Goal: Information Seeking & Learning: Learn about a topic

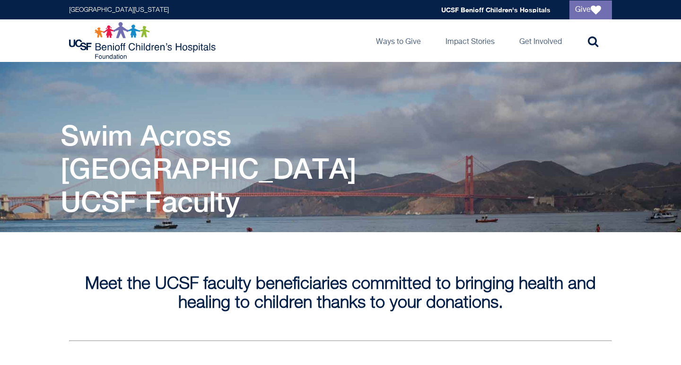
click at [154, 146] on h1 "Swim Across [GEOGRAPHIC_DATA] UCSF Faculty" at bounding box center [221, 168] width 321 height 99
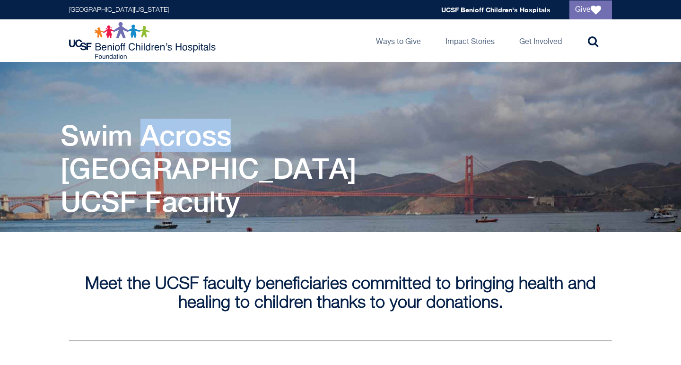
click at [154, 146] on h1 "Swim Across [GEOGRAPHIC_DATA] UCSF Faculty" at bounding box center [221, 168] width 321 height 99
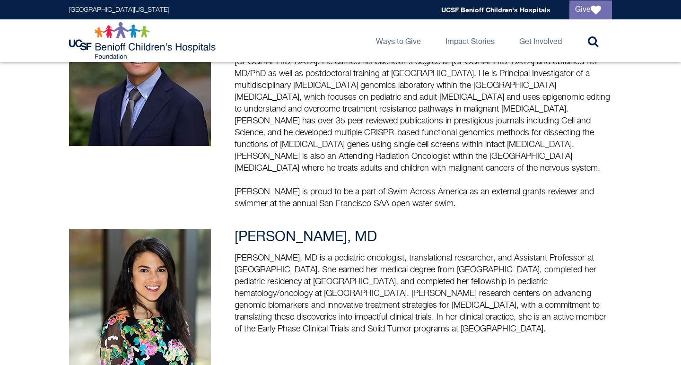
scroll to position [588, 0]
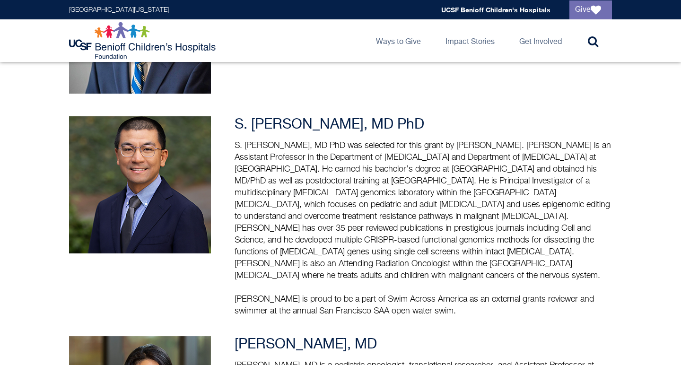
click at [324, 122] on h3 "S. [PERSON_NAME], MD PhD" at bounding box center [422, 124] width 377 height 17
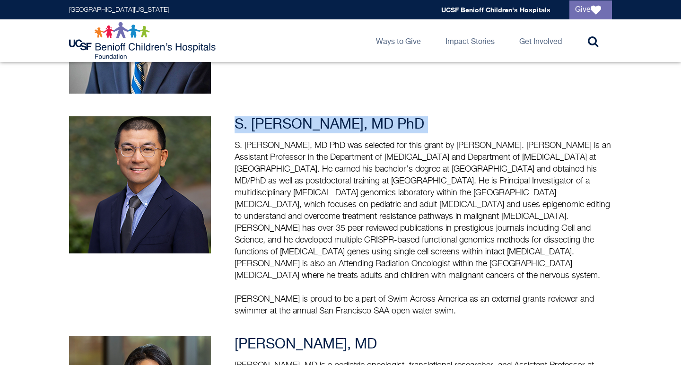
click at [324, 122] on h3 "S. [PERSON_NAME], MD PhD" at bounding box center [422, 124] width 377 height 17
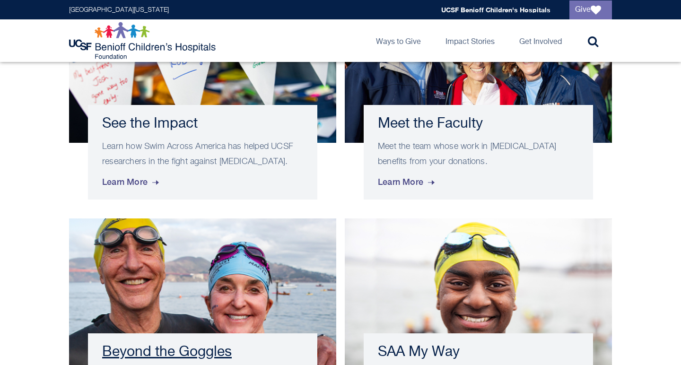
scroll to position [525, 0]
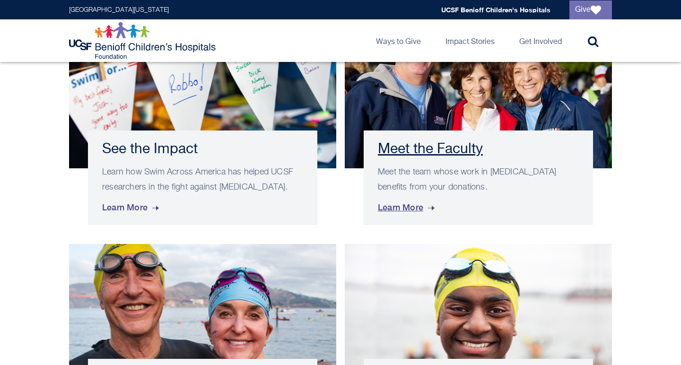
click at [350, 172] on link "Meet the Faculty Meet the team whose work in childhood cancer benefits from you…" at bounding box center [478, 120] width 267 height 210
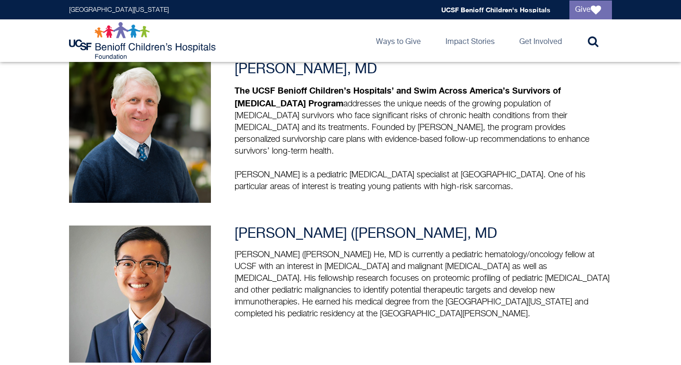
scroll to position [314, 0]
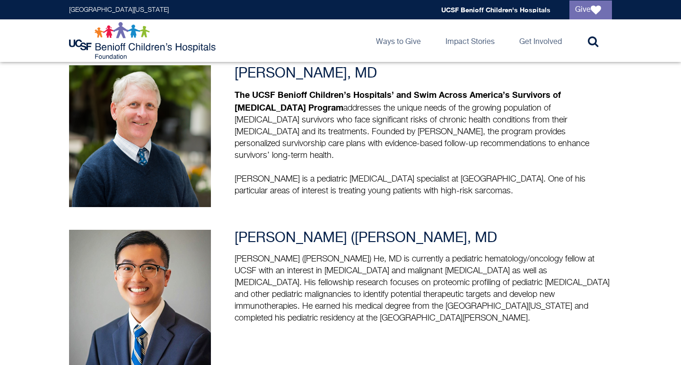
click at [350, 173] on p "[PERSON_NAME] is a pediatric [MEDICAL_DATA] specialist at [GEOGRAPHIC_DATA]. On…" at bounding box center [422, 185] width 377 height 24
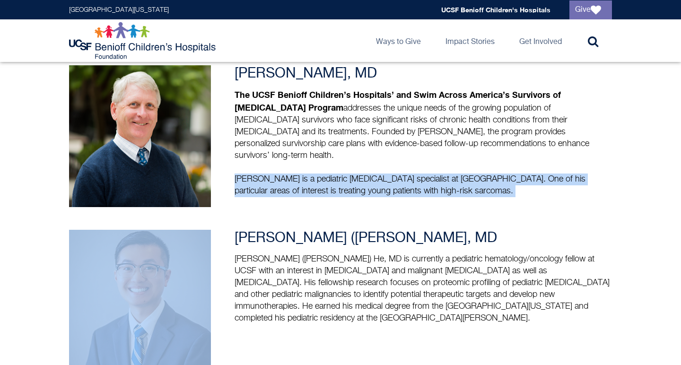
click at [350, 173] on p "[PERSON_NAME] is a pediatric [MEDICAL_DATA] specialist at [GEOGRAPHIC_DATA]. On…" at bounding box center [422, 185] width 377 height 24
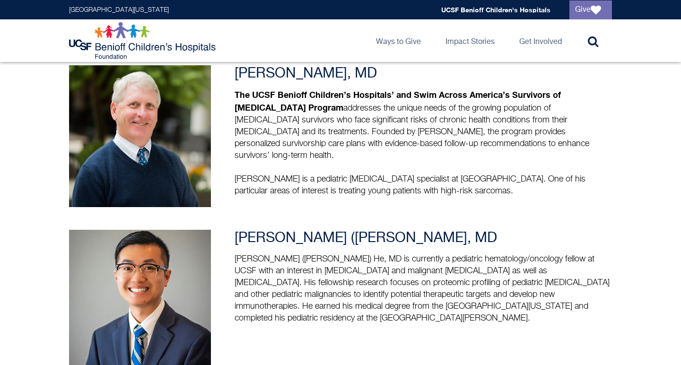
click at [350, 173] on p "[PERSON_NAME] is a pediatric [MEDICAL_DATA] specialist at [GEOGRAPHIC_DATA]. On…" at bounding box center [422, 185] width 377 height 24
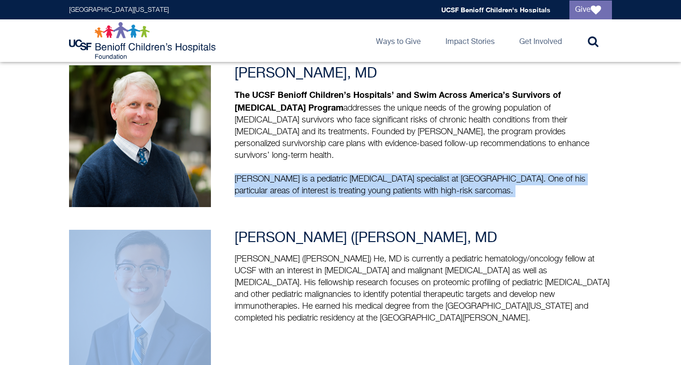
click at [350, 173] on p "[PERSON_NAME] is a pediatric [MEDICAL_DATA] specialist at [GEOGRAPHIC_DATA]. On…" at bounding box center [422, 185] width 377 height 24
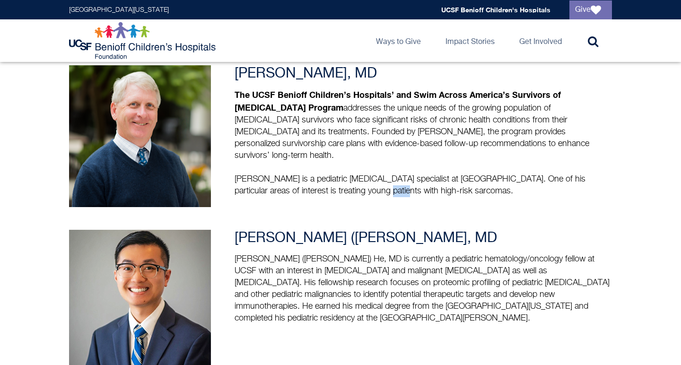
click at [350, 173] on p "[PERSON_NAME] is a pediatric [MEDICAL_DATA] specialist at [GEOGRAPHIC_DATA]. On…" at bounding box center [422, 185] width 377 height 24
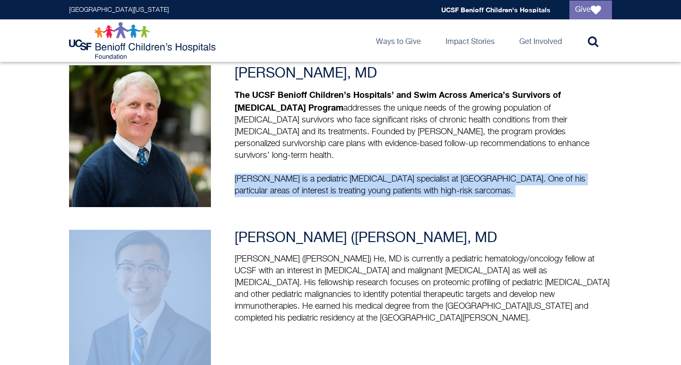
click at [350, 173] on p "[PERSON_NAME] is a pediatric [MEDICAL_DATA] specialist at [GEOGRAPHIC_DATA]. On…" at bounding box center [422, 185] width 377 height 24
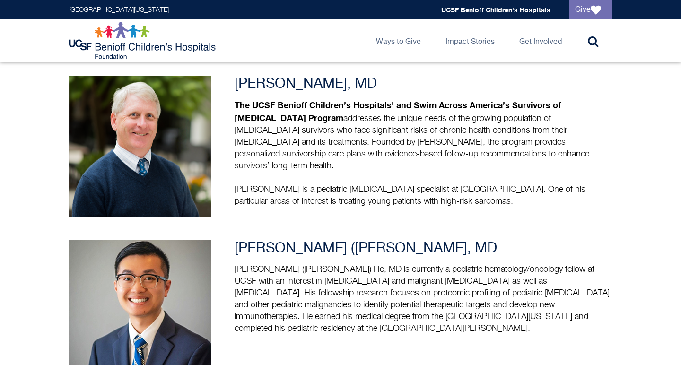
scroll to position [303, 0]
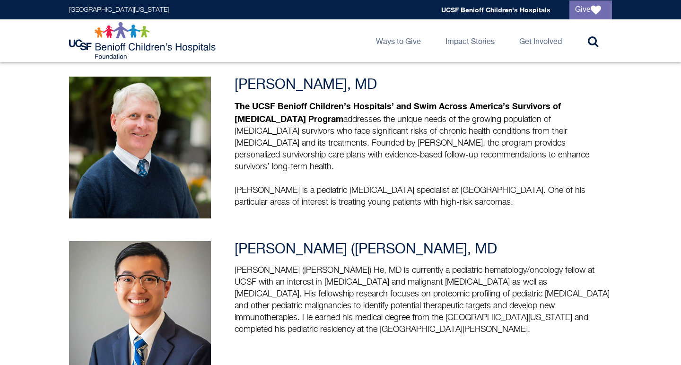
click at [350, 172] on div "[PERSON_NAME], MD The UCSF Benioff Children’s Hospitals’ and Swim Across Americ…" at bounding box center [422, 143] width 377 height 132
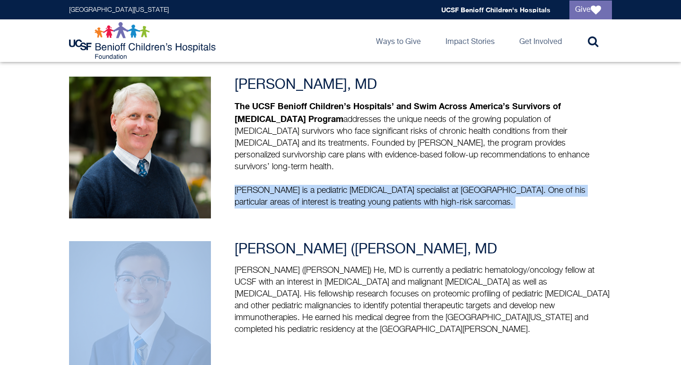
click at [350, 172] on div "[PERSON_NAME], MD The UCSF Benioff Children’s Hospitals’ and Swim Across Americ…" at bounding box center [422, 143] width 377 height 132
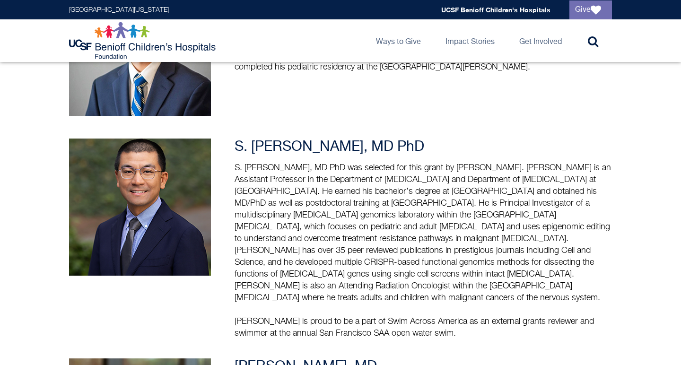
scroll to position [589, 0]
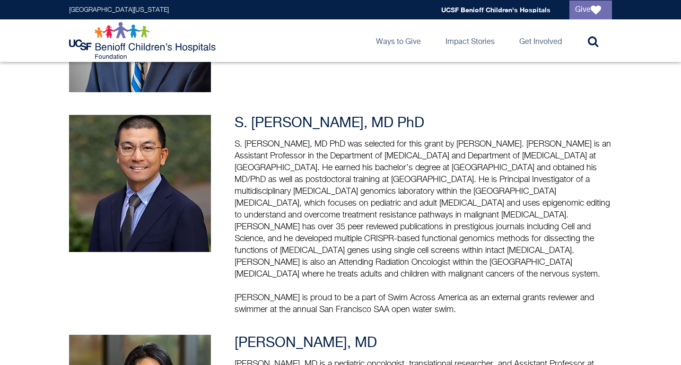
click at [350, 172] on p "S. [PERSON_NAME], MD PhD was selected for this grant by [PERSON_NAME]. [PERSON_…" at bounding box center [422, 209] width 377 height 142
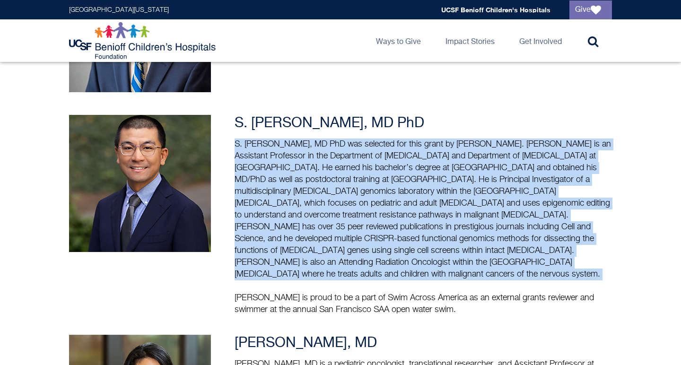
click at [350, 172] on p "S. [PERSON_NAME], MD PhD was selected for this grant by [PERSON_NAME]. [PERSON_…" at bounding box center [422, 209] width 377 height 142
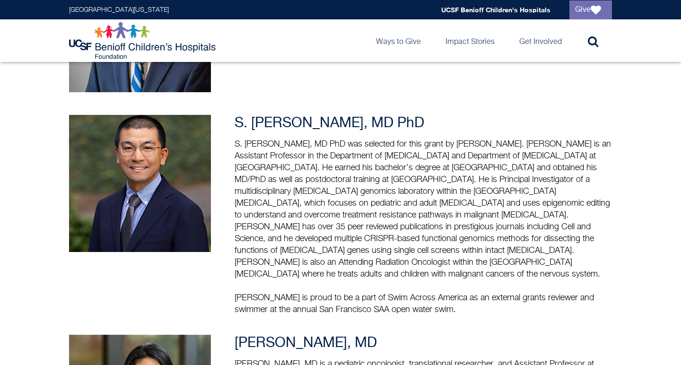
click at [350, 172] on p "S. [PERSON_NAME], MD PhD was selected for this grant by [PERSON_NAME]. [PERSON_…" at bounding box center [422, 209] width 377 height 142
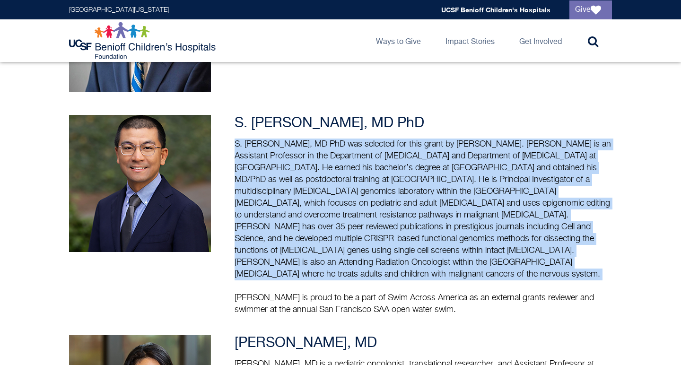
click at [350, 172] on p "S. [PERSON_NAME], MD PhD was selected for this grant by [PERSON_NAME]. [PERSON_…" at bounding box center [422, 209] width 377 height 142
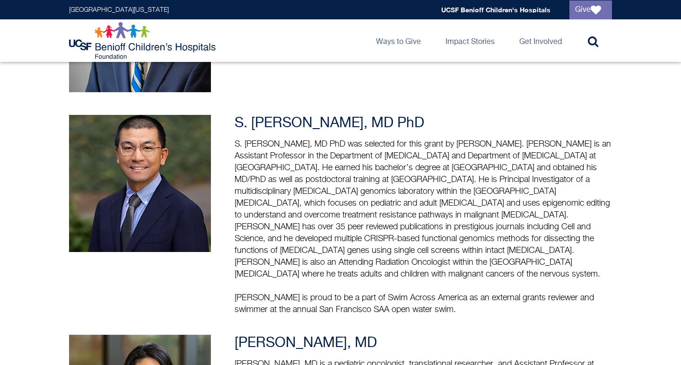
click at [350, 172] on p "S. [PERSON_NAME], MD PhD was selected for this grant by [PERSON_NAME]. [PERSON_…" at bounding box center [422, 209] width 377 height 142
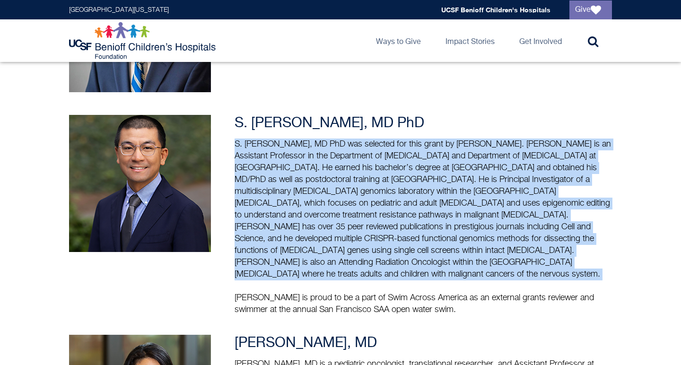
click at [350, 172] on p "S. [PERSON_NAME], MD PhD was selected for this grant by [PERSON_NAME]. [PERSON_…" at bounding box center [422, 209] width 377 height 142
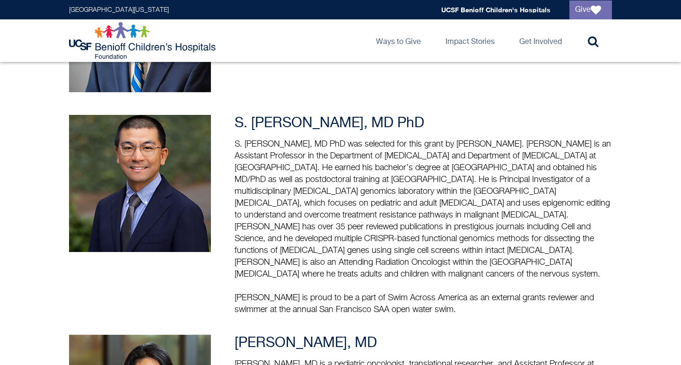
click at [350, 172] on p "S. [PERSON_NAME], MD PhD was selected for this grant by [PERSON_NAME]. [PERSON_…" at bounding box center [422, 209] width 377 height 142
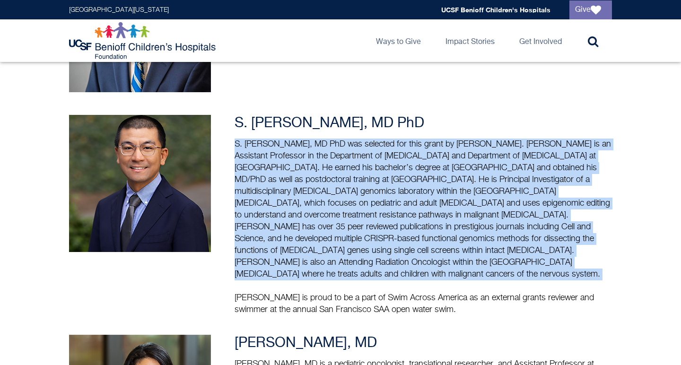
click at [350, 172] on p "S. [PERSON_NAME], MD PhD was selected for this grant by [PERSON_NAME]. [PERSON_…" at bounding box center [422, 209] width 377 height 142
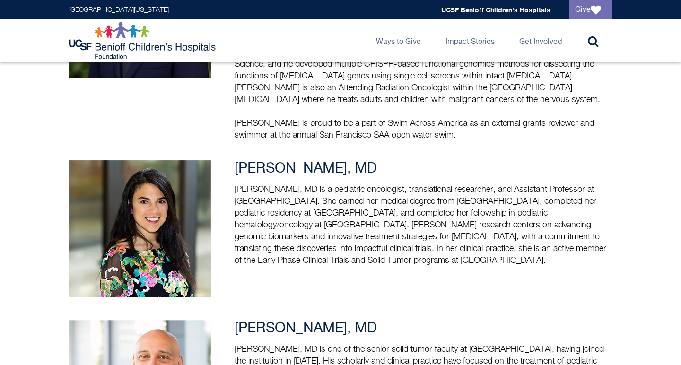
scroll to position [795, 0]
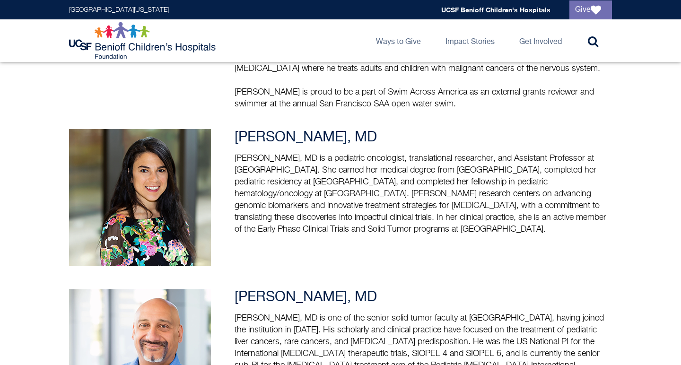
click at [350, 172] on p "[PERSON_NAME], MD is a pediatric oncologist, translational researcher, and Assi…" at bounding box center [422, 194] width 377 height 83
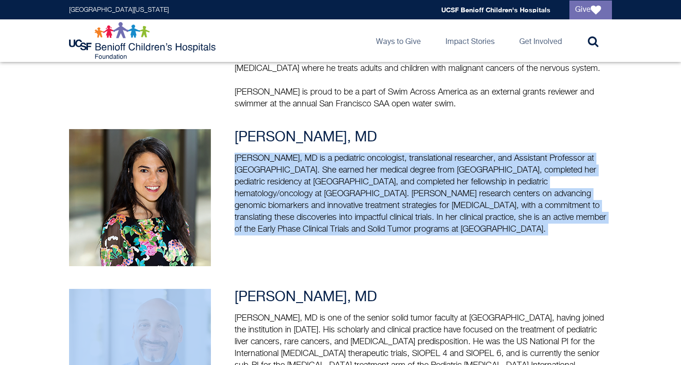
click at [350, 172] on p "[PERSON_NAME], MD is a pediatric oncologist, translational researcher, and Assi…" at bounding box center [422, 194] width 377 height 83
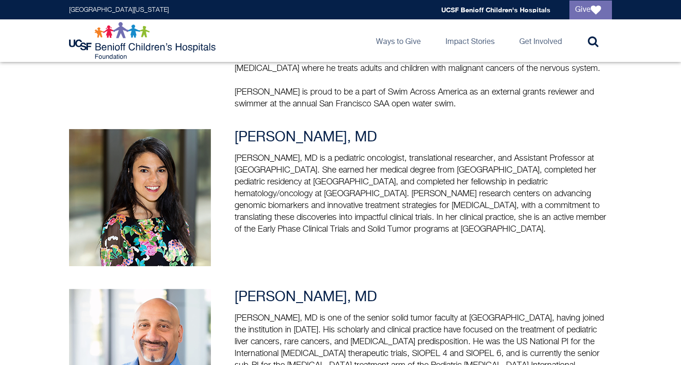
click at [350, 172] on p "[PERSON_NAME], MD is a pediatric oncologist, translational researcher, and Assi…" at bounding box center [422, 194] width 377 height 83
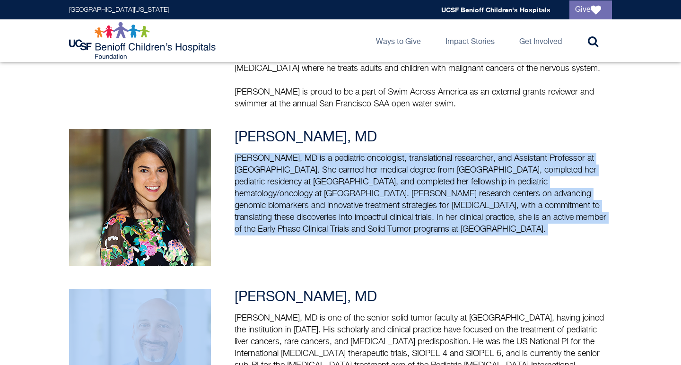
click at [350, 172] on p "[PERSON_NAME], MD is a pediatric oncologist, translational researcher, and Assi…" at bounding box center [422, 194] width 377 height 83
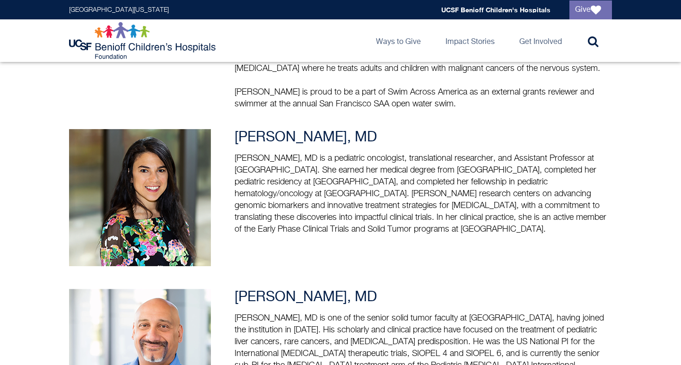
click at [333, 129] on h3 "[PERSON_NAME], MD" at bounding box center [422, 137] width 377 height 17
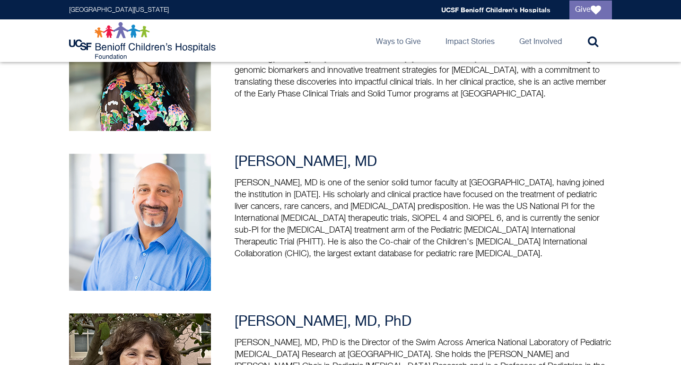
scroll to position [937, 0]
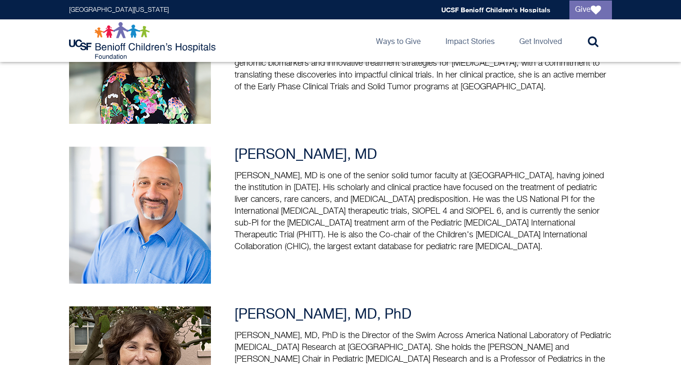
click at [400, 208] on p "[PERSON_NAME], MD is one of the senior solid tumor faculty at [GEOGRAPHIC_DATA]…" at bounding box center [422, 211] width 377 height 83
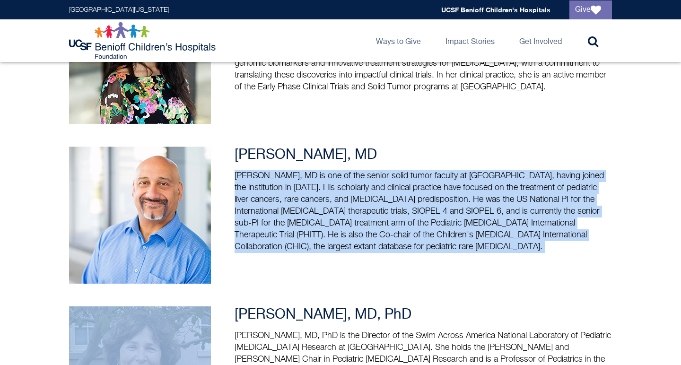
click at [400, 208] on p "[PERSON_NAME], MD is one of the senior solid tumor faculty at [GEOGRAPHIC_DATA]…" at bounding box center [422, 211] width 377 height 83
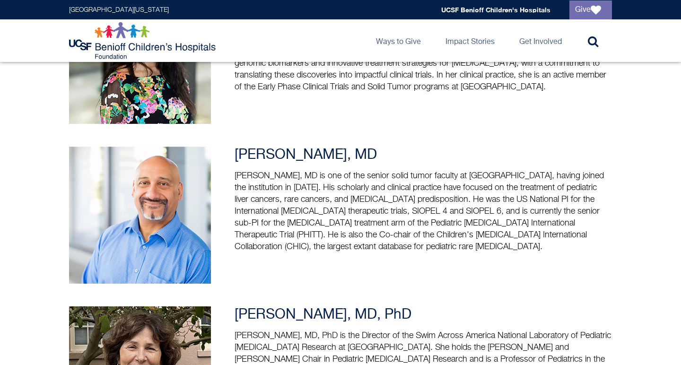
click at [400, 208] on p "[PERSON_NAME], MD is one of the senior solid tumor faculty at [GEOGRAPHIC_DATA]…" at bounding box center [422, 211] width 377 height 83
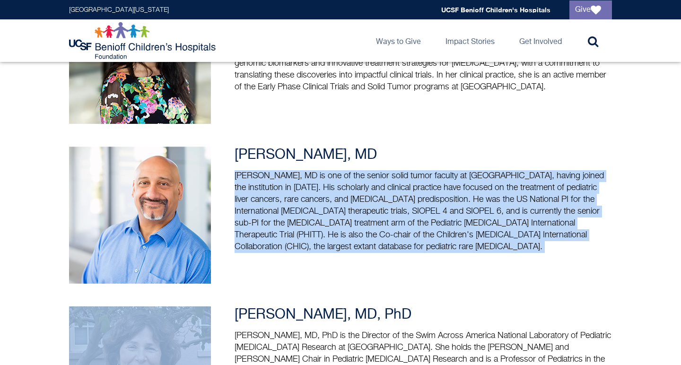
click at [400, 208] on p "[PERSON_NAME], MD is one of the senior solid tumor faculty at [GEOGRAPHIC_DATA]…" at bounding box center [422, 211] width 377 height 83
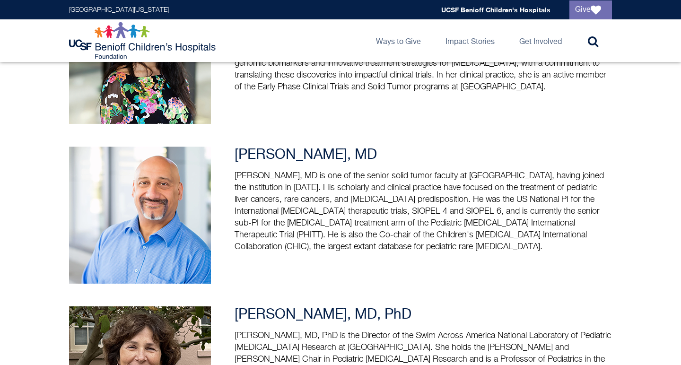
click at [400, 208] on p "[PERSON_NAME], MD is one of the senior solid tumor faculty at [GEOGRAPHIC_DATA]…" at bounding box center [422, 211] width 377 height 83
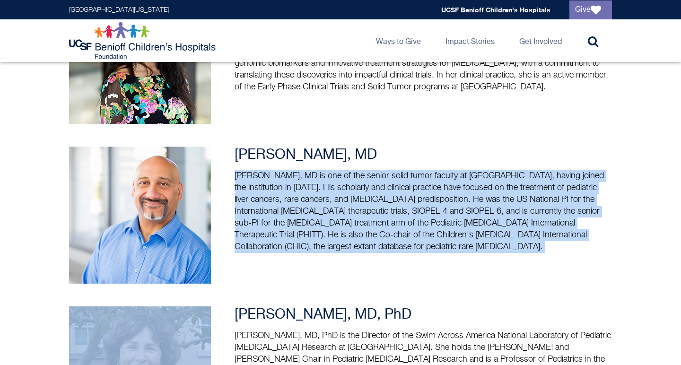
click at [400, 208] on p "[PERSON_NAME], MD is one of the senior solid tumor faculty at [GEOGRAPHIC_DATA]…" at bounding box center [422, 211] width 377 height 83
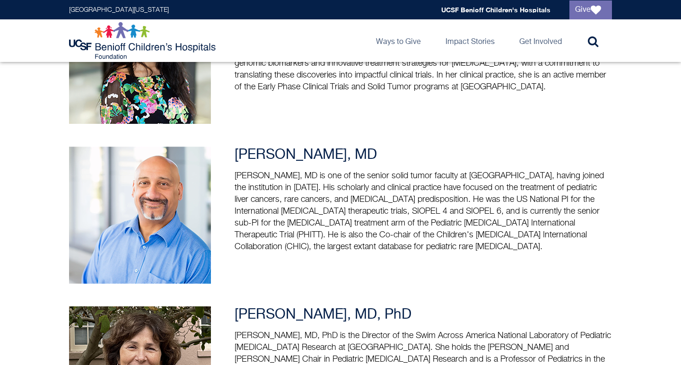
click at [400, 208] on p "[PERSON_NAME], MD is one of the senior solid tumor faculty at [GEOGRAPHIC_DATA]…" at bounding box center [422, 211] width 377 height 83
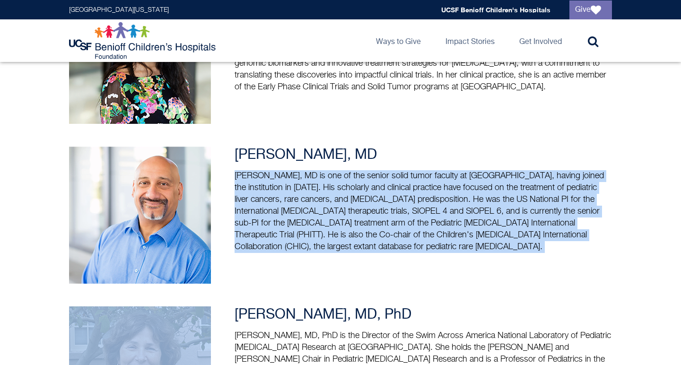
click at [400, 208] on p "[PERSON_NAME], MD is one of the senior solid tumor faculty at [GEOGRAPHIC_DATA]…" at bounding box center [422, 211] width 377 height 83
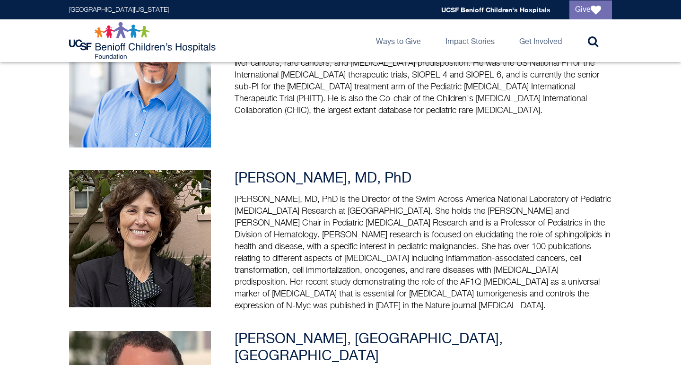
scroll to position [1074, 0]
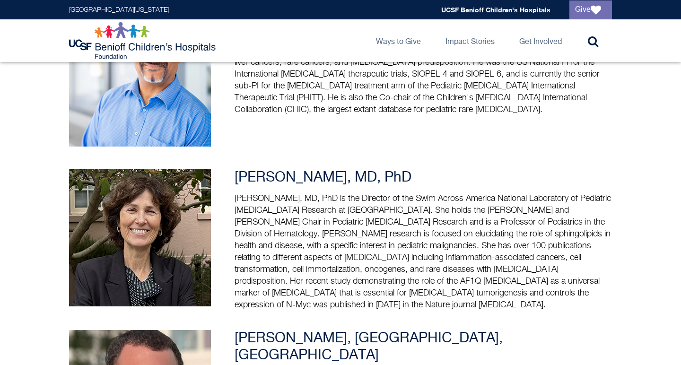
click at [400, 208] on p "[PERSON_NAME], MD, PhD is the Director of the Swim Across America National Labo…" at bounding box center [422, 252] width 377 height 118
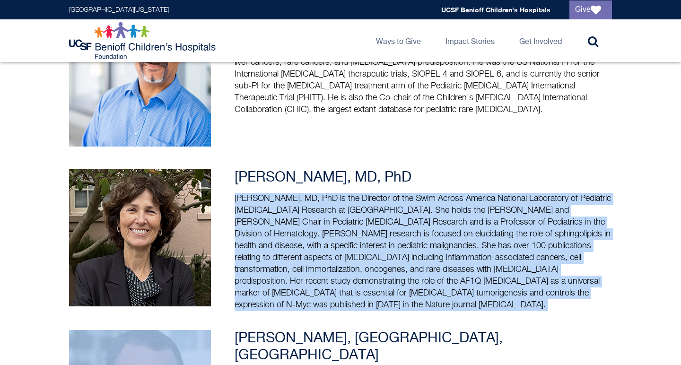
click at [400, 208] on p "[PERSON_NAME], MD, PhD is the Director of the Swim Across America National Labo…" at bounding box center [422, 252] width 377 height 118
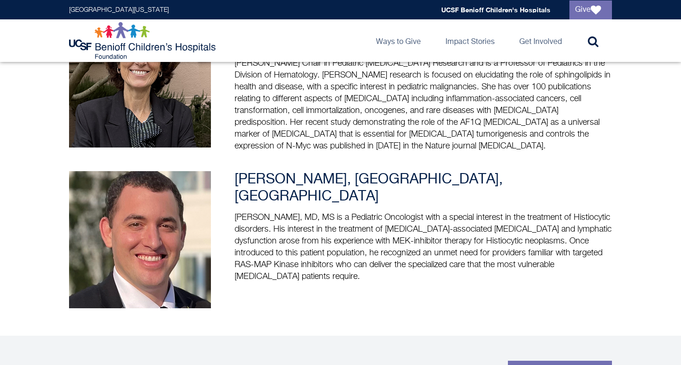
scroll to position [1234, 0]
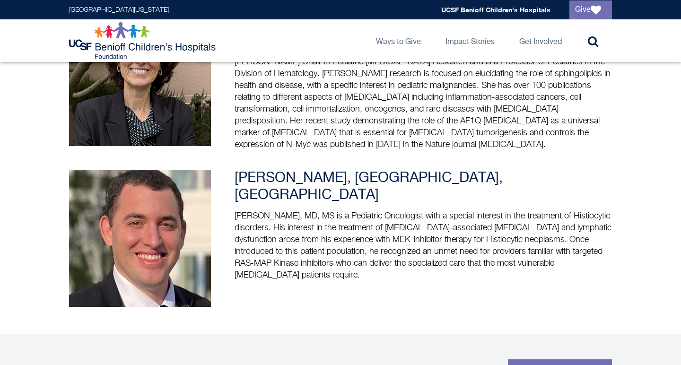
click at [400, 210] on p "[PERSON_NAME], MD, MS is a Pediatric Oncologist with a special interest in the …" at bounding box center [422, 245] width 377 height 71
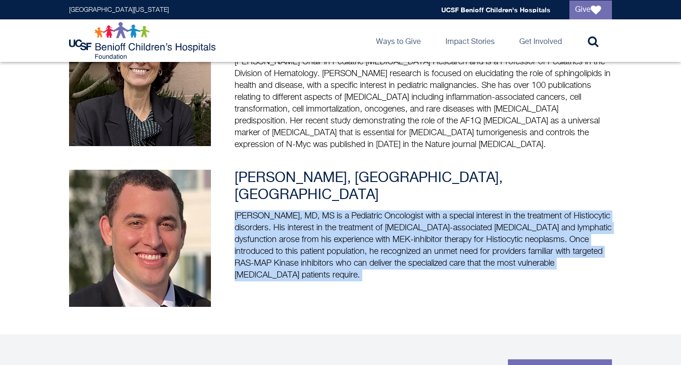
click at [400, 210] on p "[PERSON_NAME], MD, MS is a Pediatric Oncologist with a special interest in the …" at bounding box center [422, 245] width 377 height 71
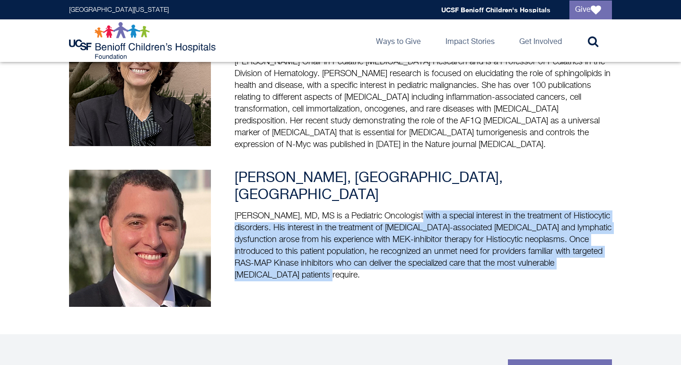
drag, startPoint x: 405, startPoint y: 187, endPoint x: 407, endPoint y: 243, distance: 56.3
click at [408, 243] on p "[PERSON_NAME], MD, MS is a Pediatric Oncologist with a special interest in the …" at bounding box center [422, 245] width 377 height 71
click at [407, 243] on p "[PERSON_NAME], MD, MS is a Pediatric Oncologist with a special interest in the …" at bounding box center [422, 245] width 377 height 71
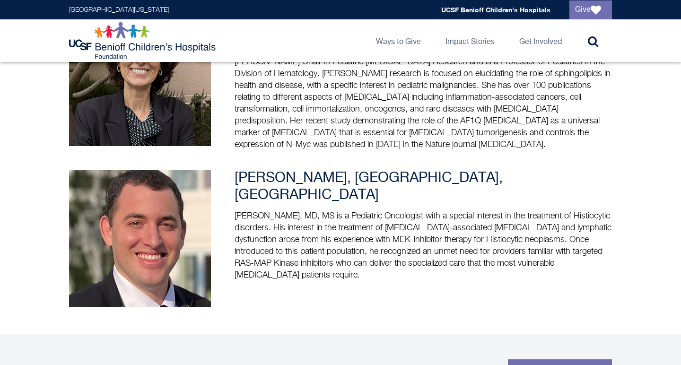
drag, startPoint x: 404, startPoint y: 243, endPoint x: 385, endPoint y: 241, distance: 19.5
click at [385, 241] on p "[PERSON_NAME], MD, MS is a Pediatric Oncologist with a special interest in the …" at bounding box center [422, 245] width 377 height 71
click at [384, 241] on p "[PERSON_NAME], MD, MS is a Pediatric Oncologist with a special interest in the …" at bounding box center [422, 245] width 377 height 71
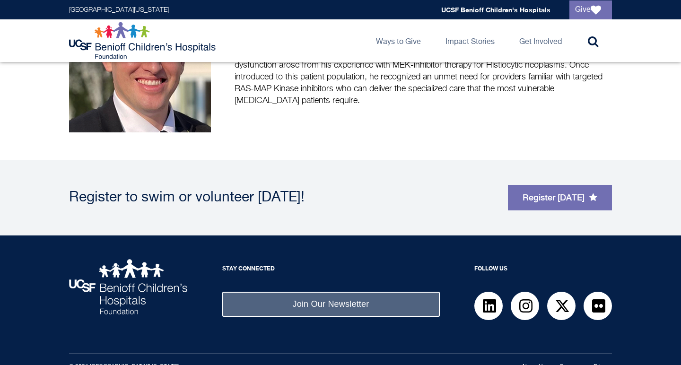
scroll to position [1408, 0]
